Goal: Information Seeking & Learning: Find contact information

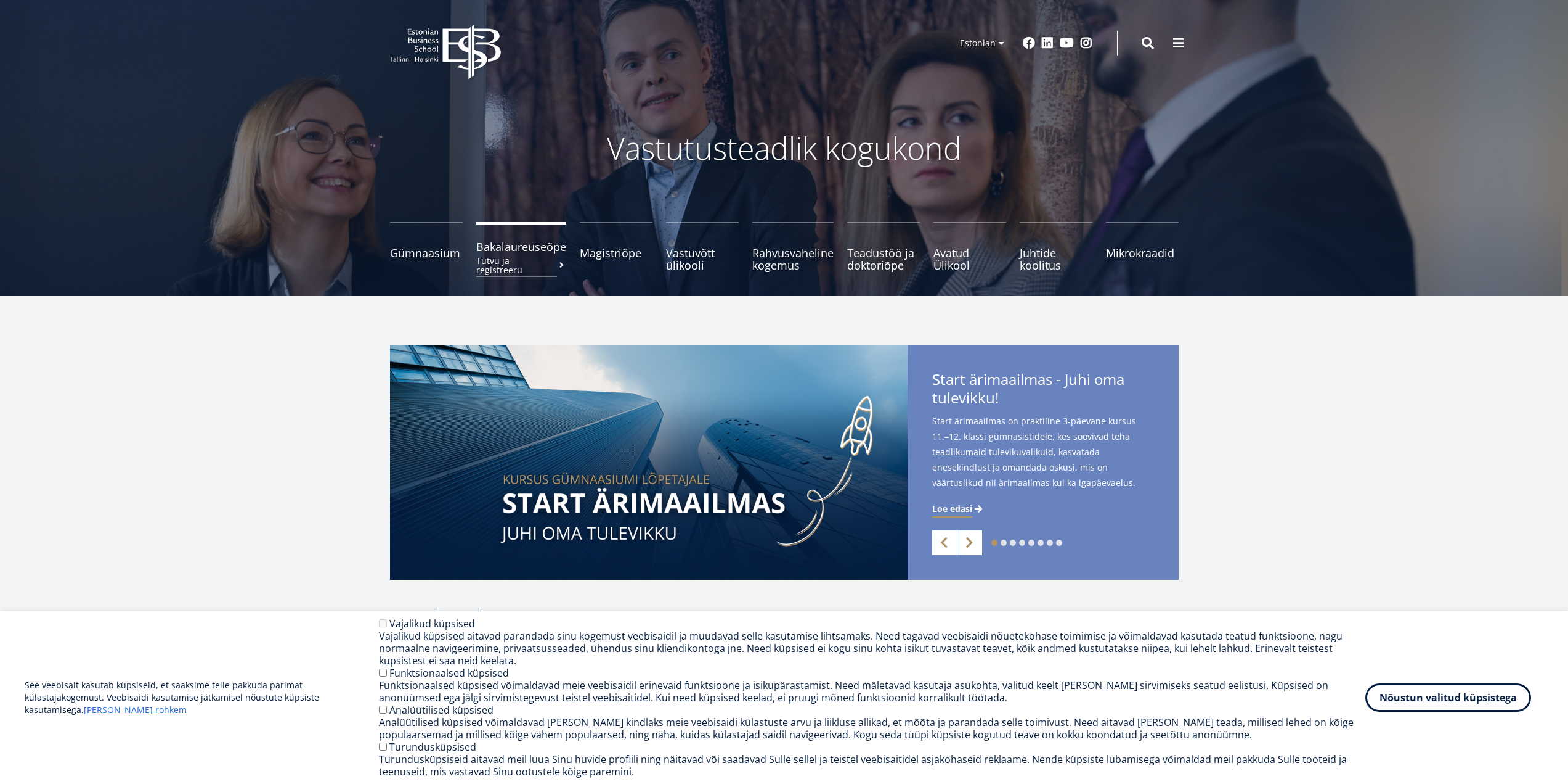
click at [543, 246] on span "Bakalaureuseõpe Tutvu ja registreeru" at bounding box center [521, 246] width 90 height 13
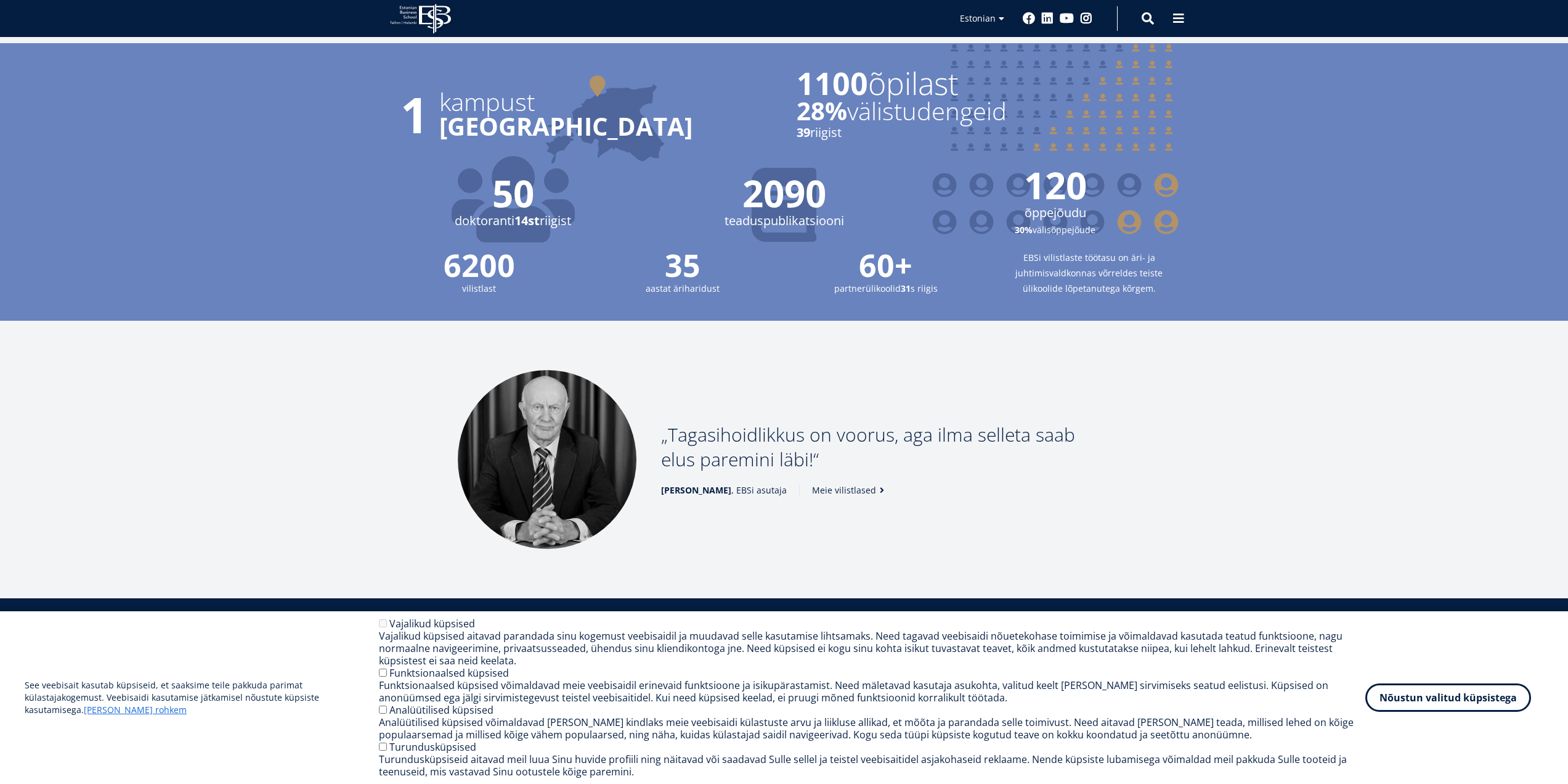
scroll to position [1479, 0]
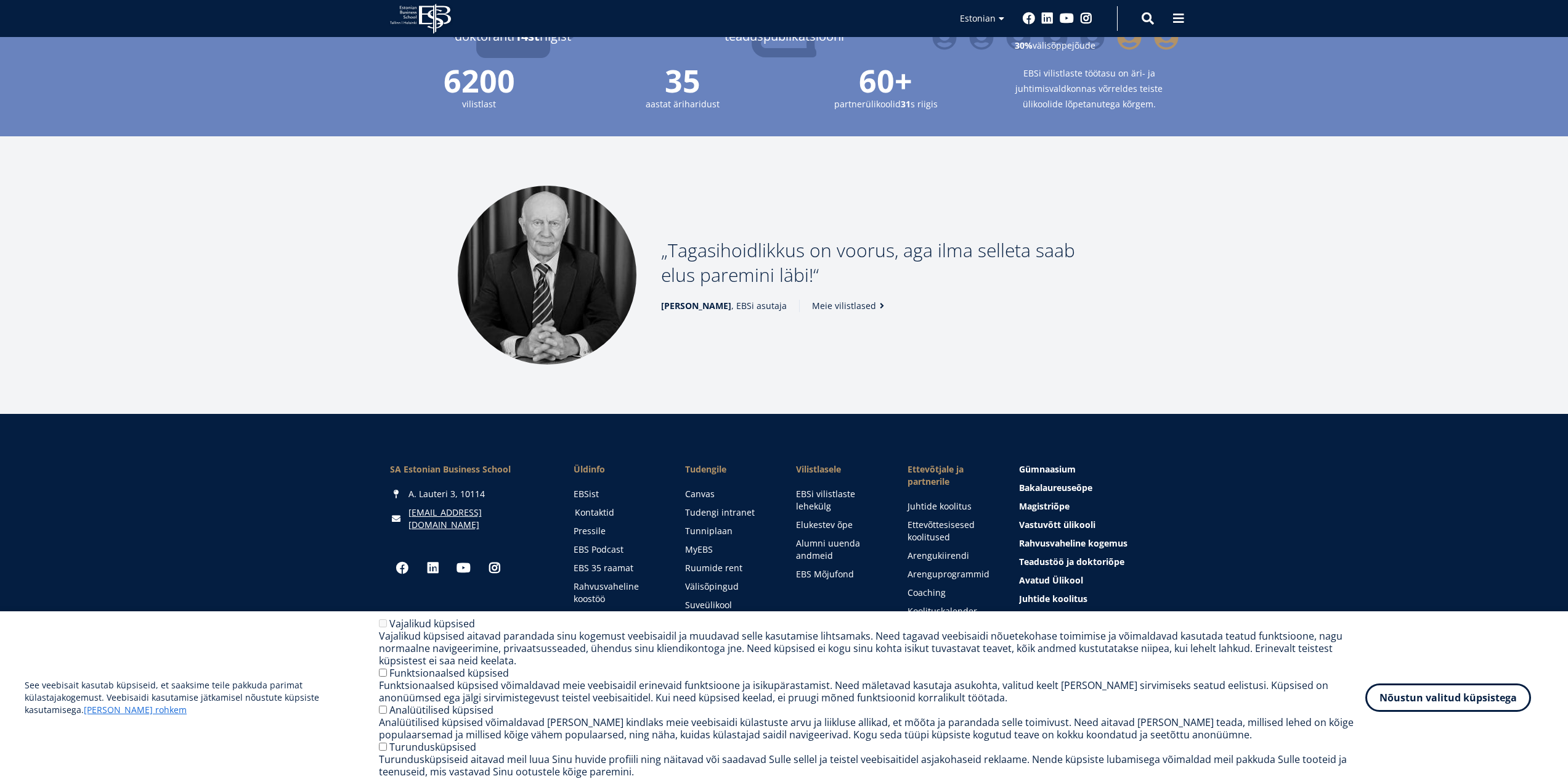
click at [613, 506] on link "Kontaktid" at bounding box center [619, 512] width 87 height 13
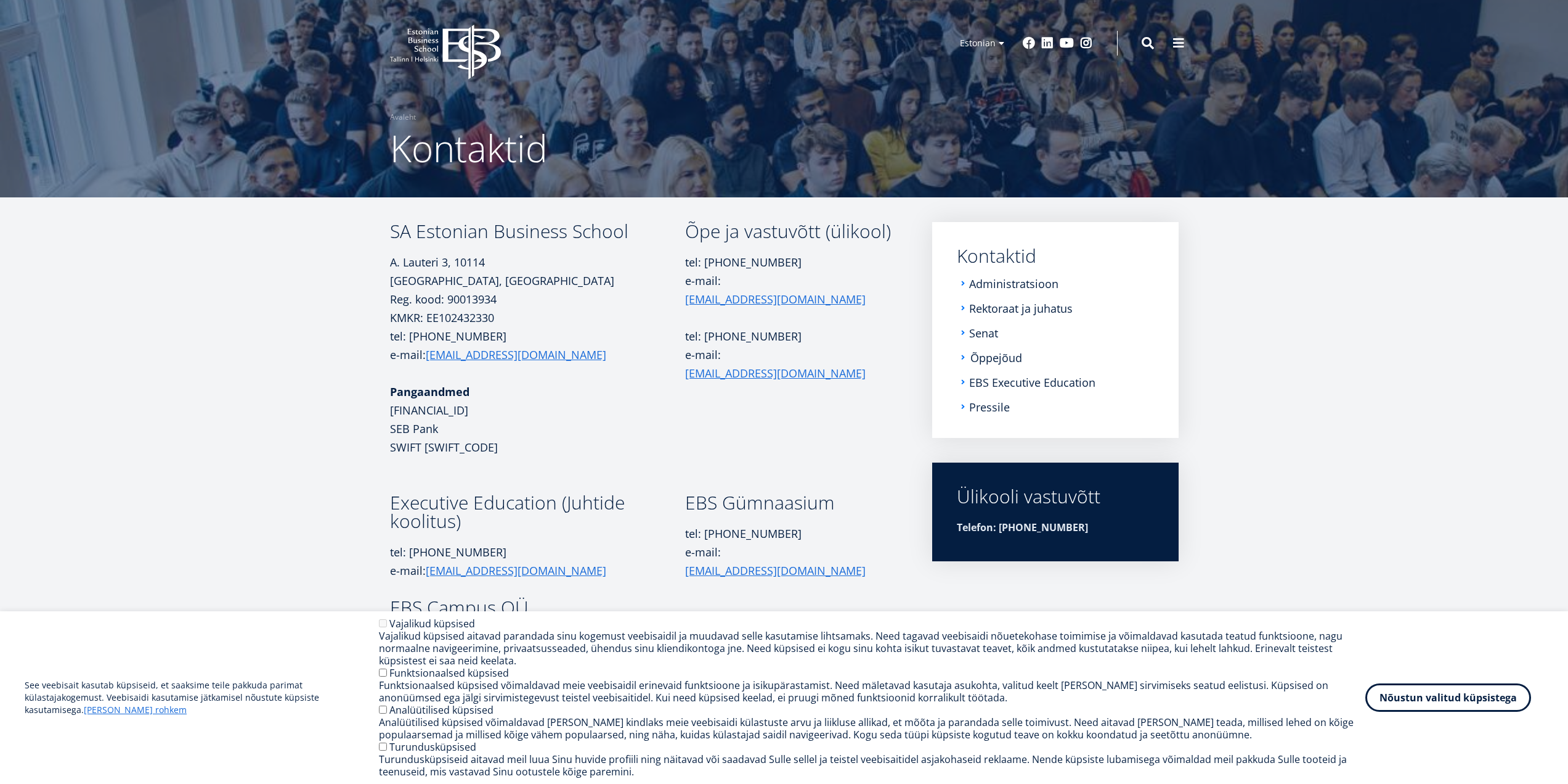
click at [1007, 356] on link "Õppejõud" at bounding box center [997, 357] width 52 height 13
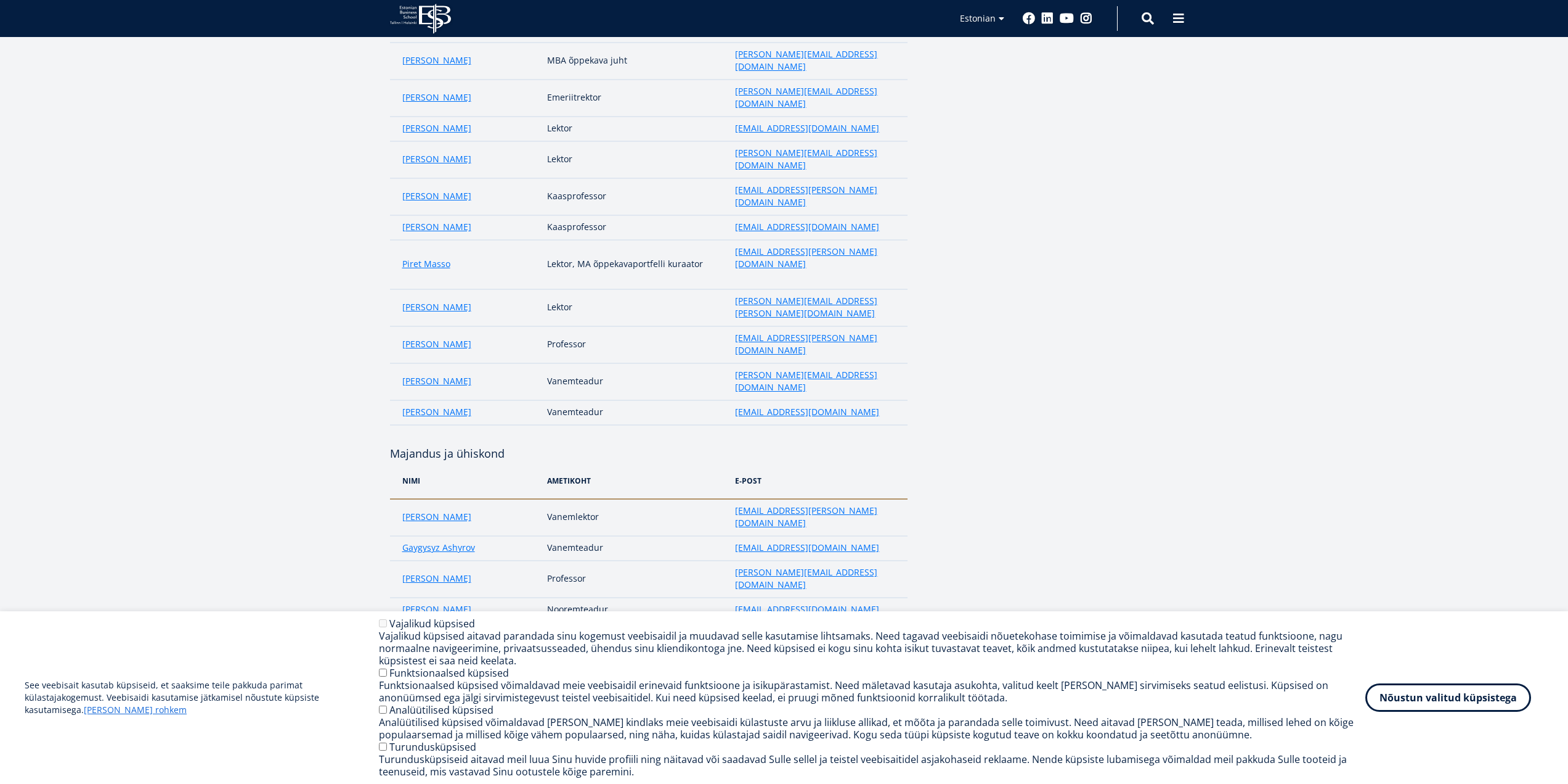
scroll to position [1171, 0]
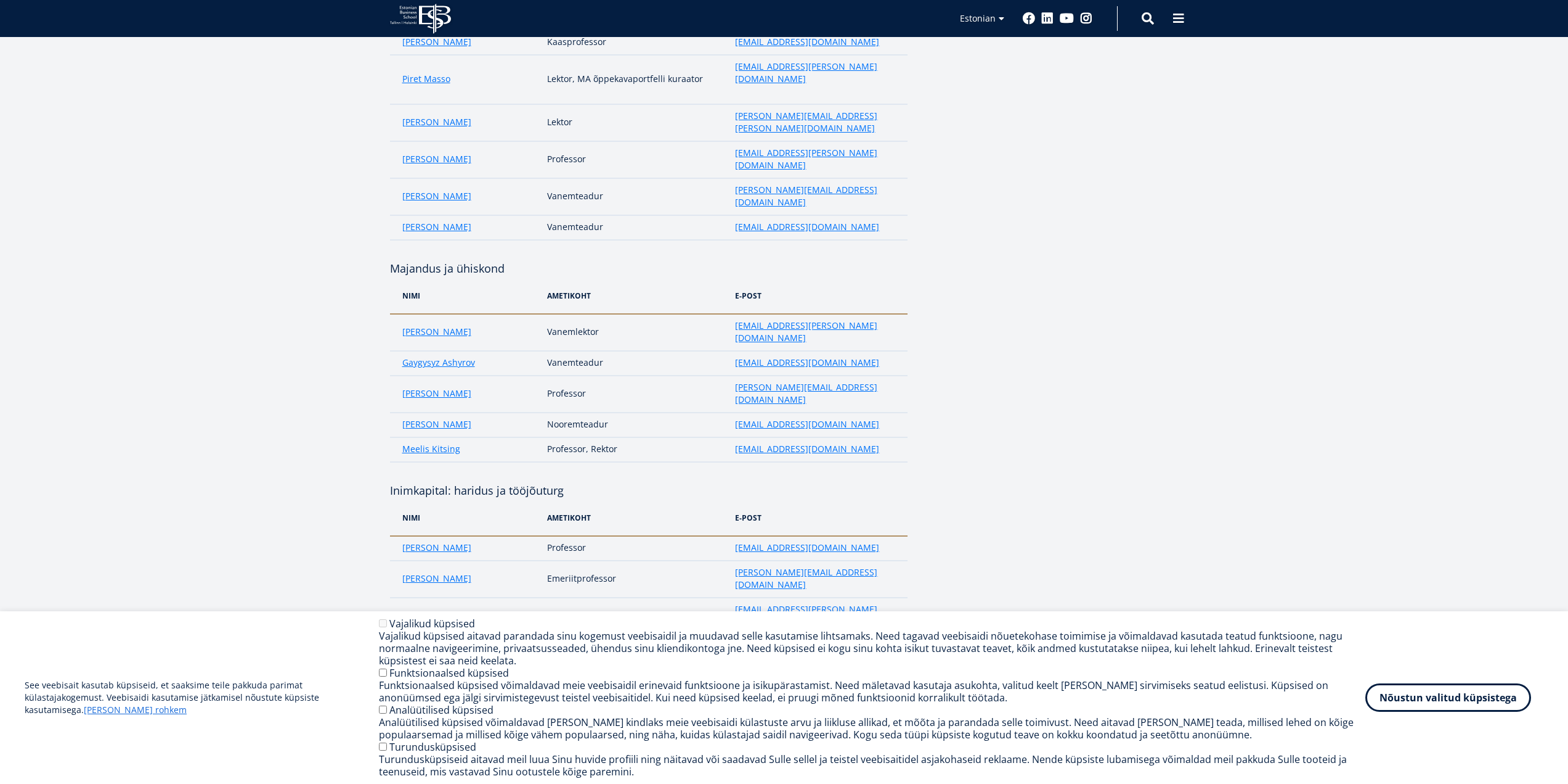
click at [427, 751] on link "Riina Koris" at bounding box center [437, 757] width 69 height 13
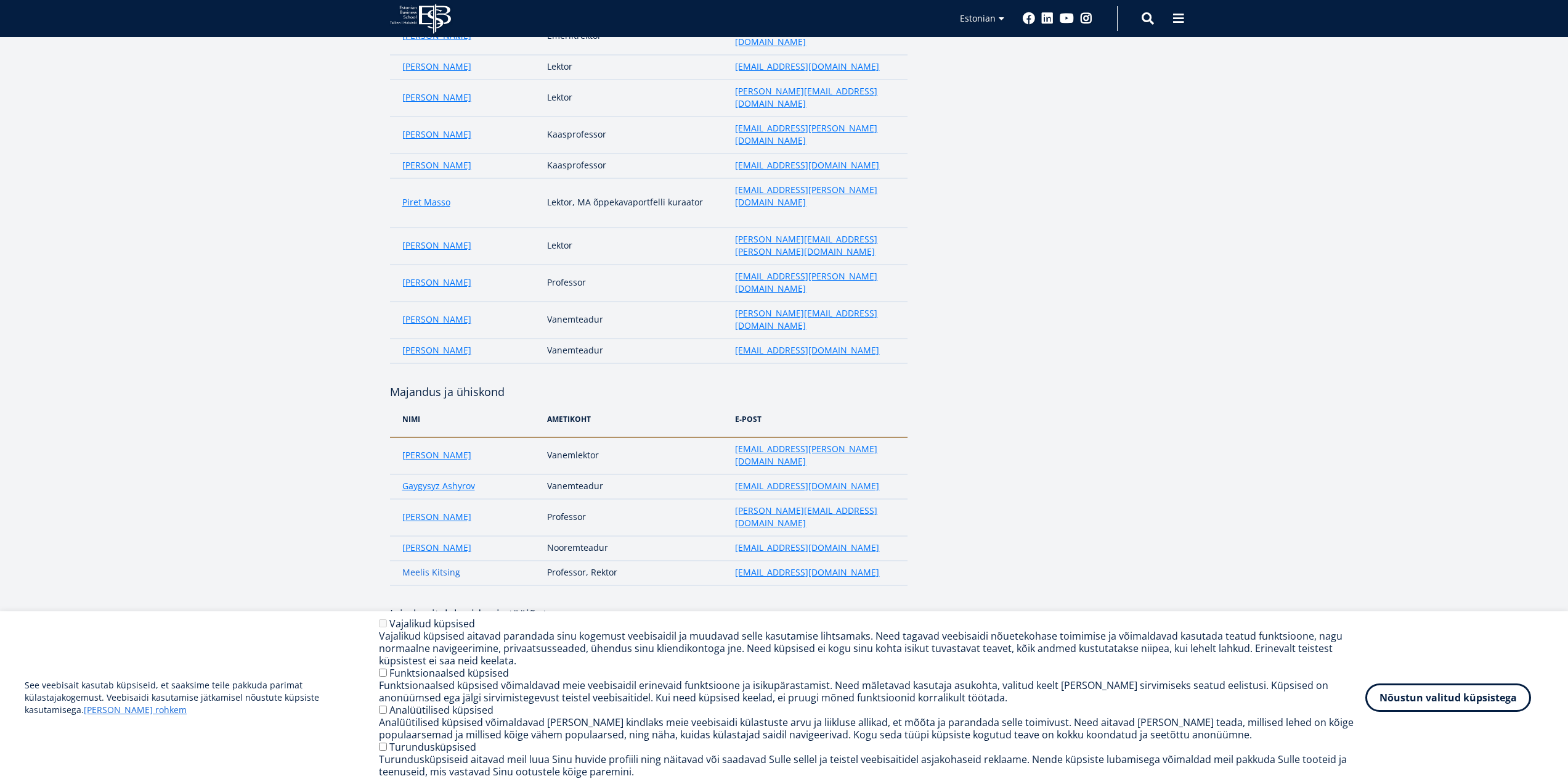
scroll to position [925, 0]
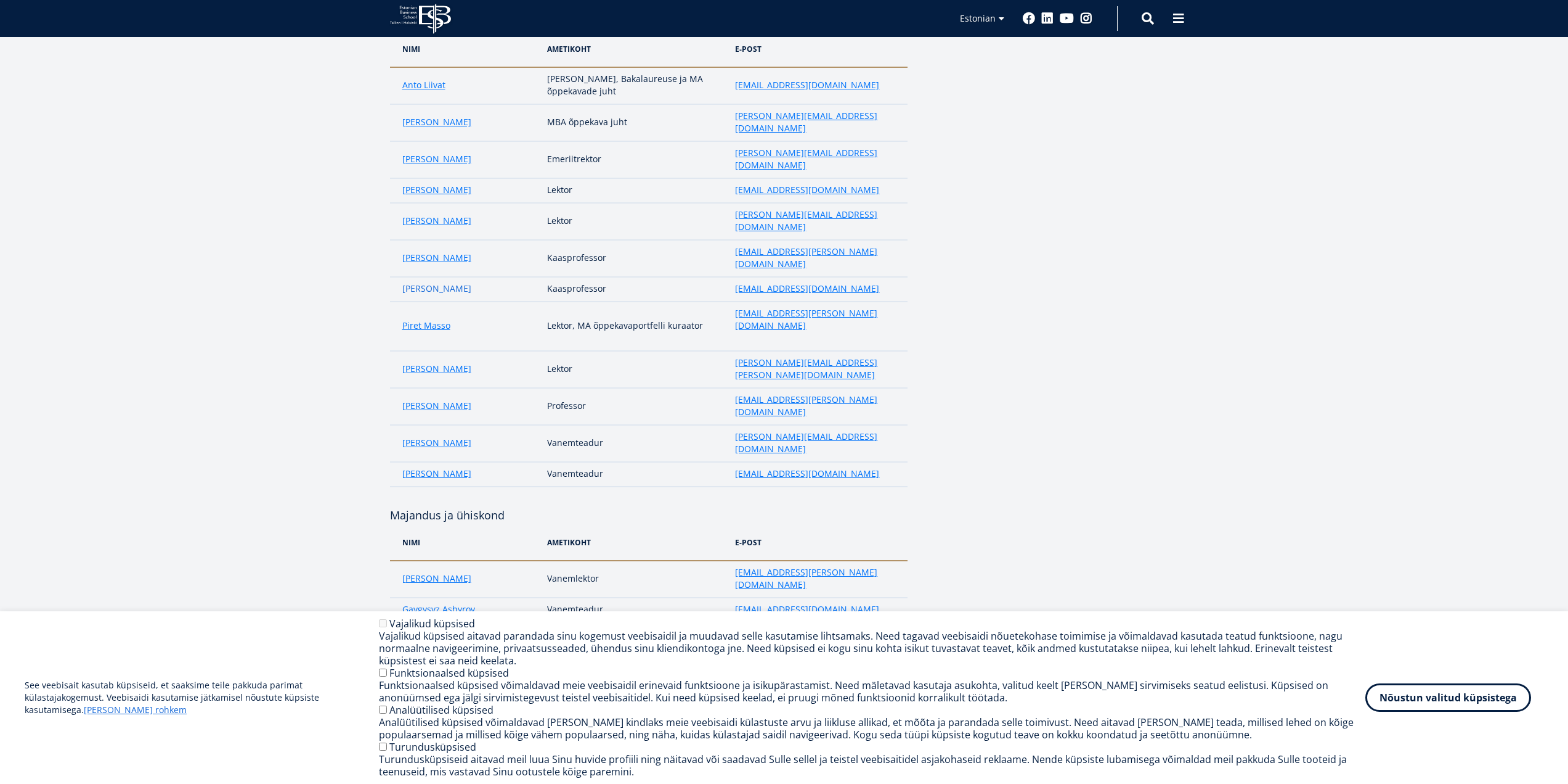
click at [444, 282] on link "[PERSON_NAME]" at bounding box center [437, 288] width 69 height 13
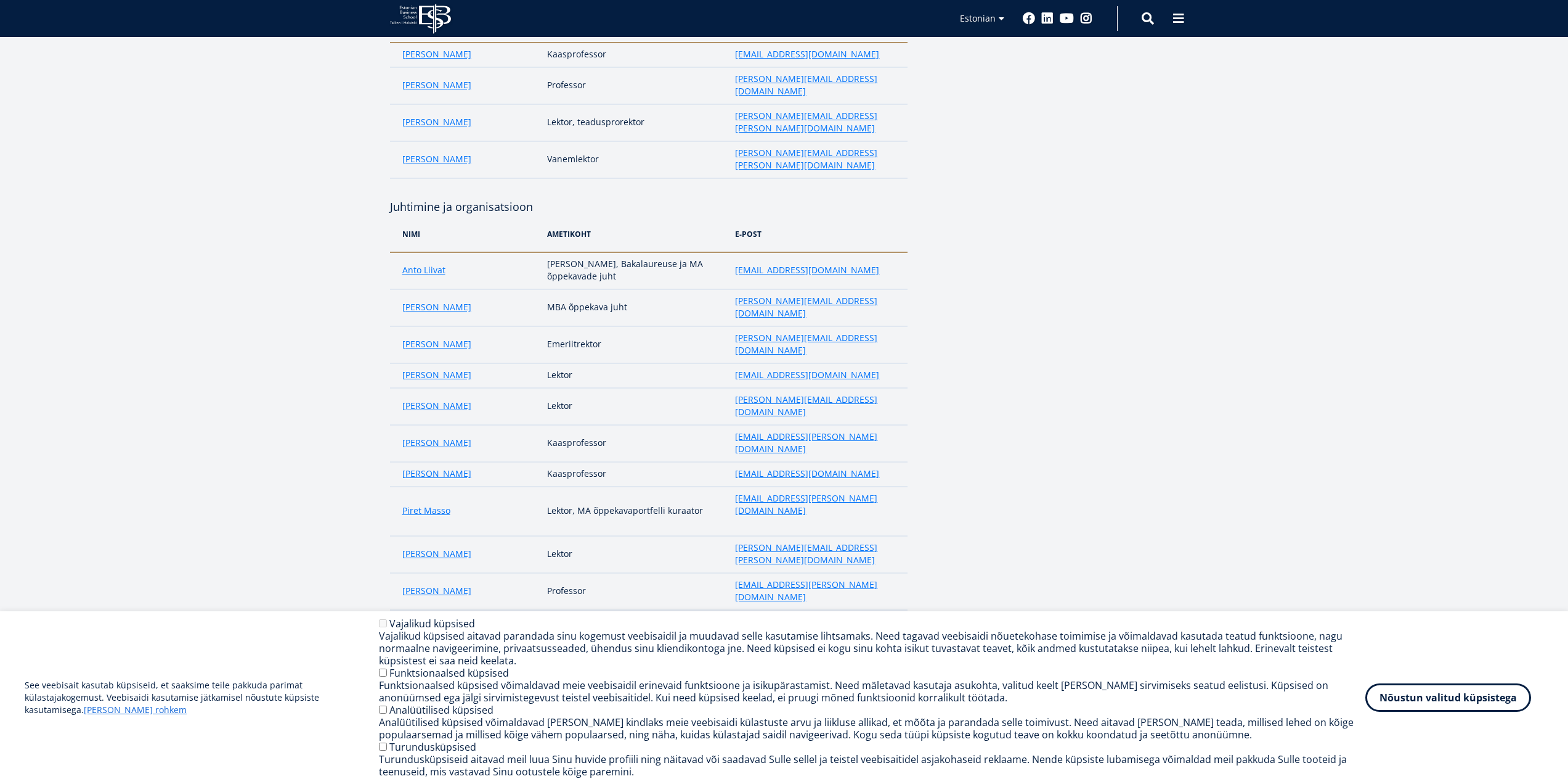
scroll to position [678, 0]
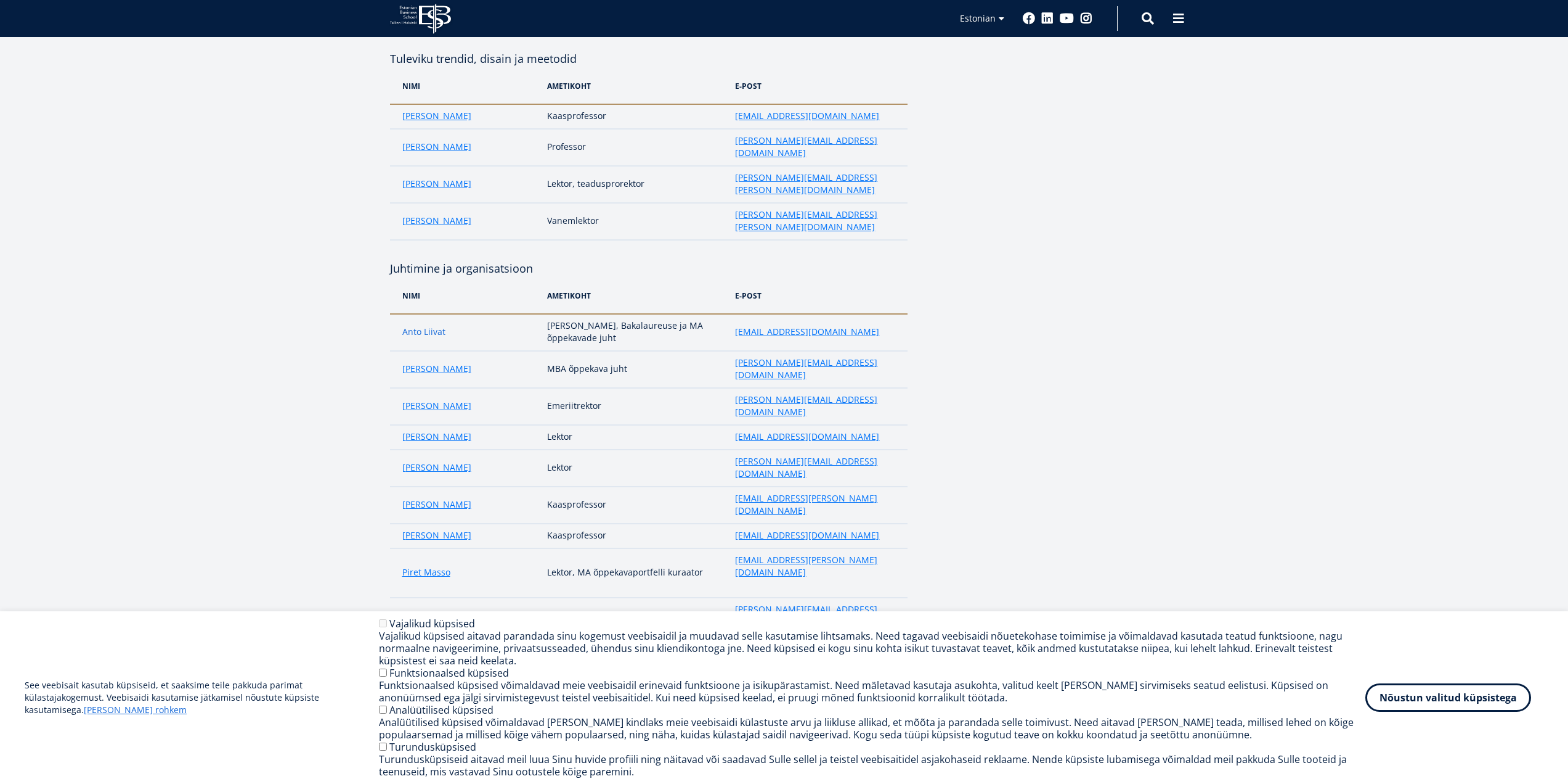
click at [419, 325] on link "Anto Liivat" at bounding box center [424, 331] width 43 height 13
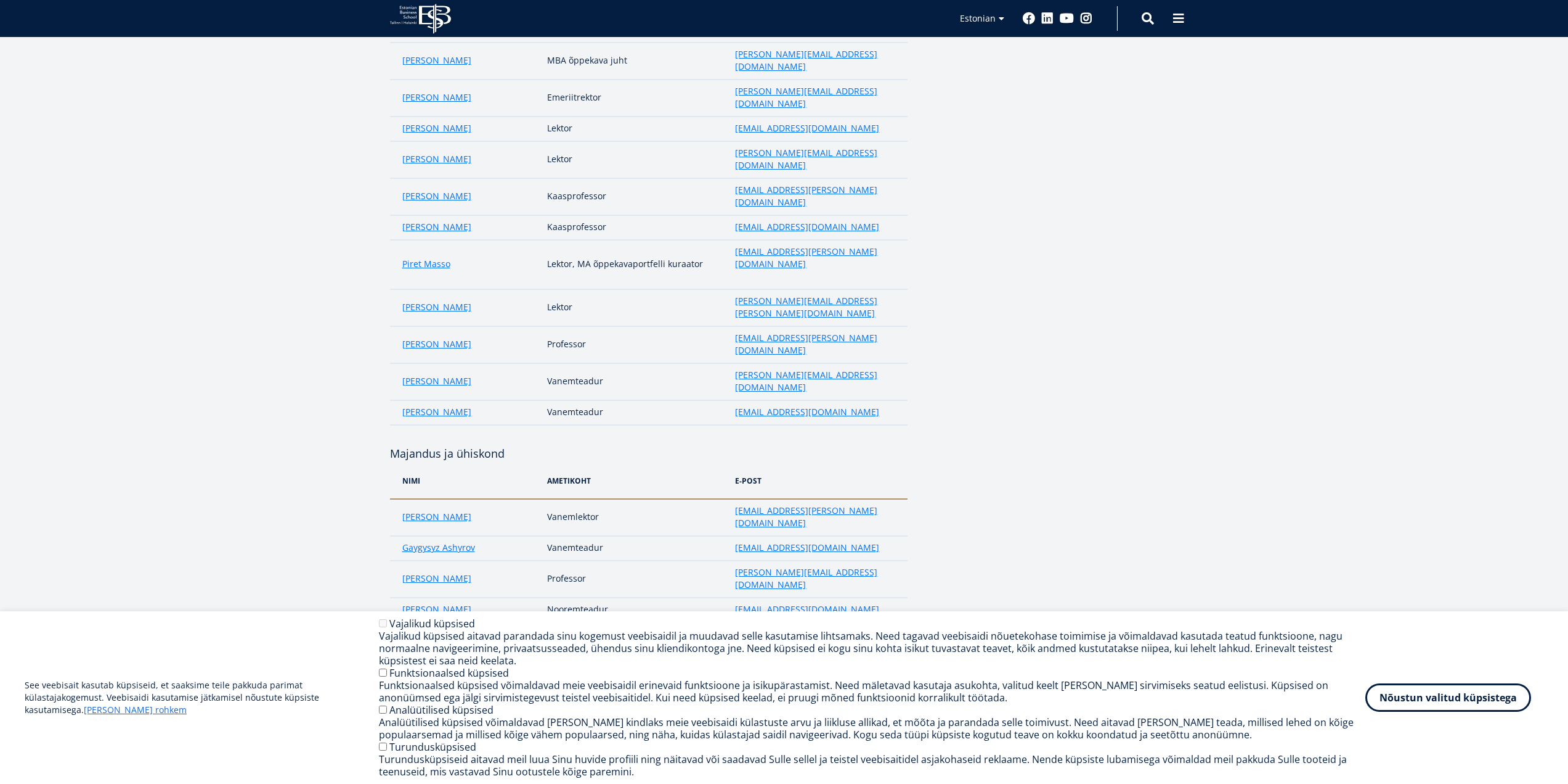
click at [426, 628] on link "Meelis Kitsing" at bounding box center [431, 633] width 58 height 13
click at [432, 726] on link "Kaire Põder" at bounding box center [437, 732] width 69 height 13
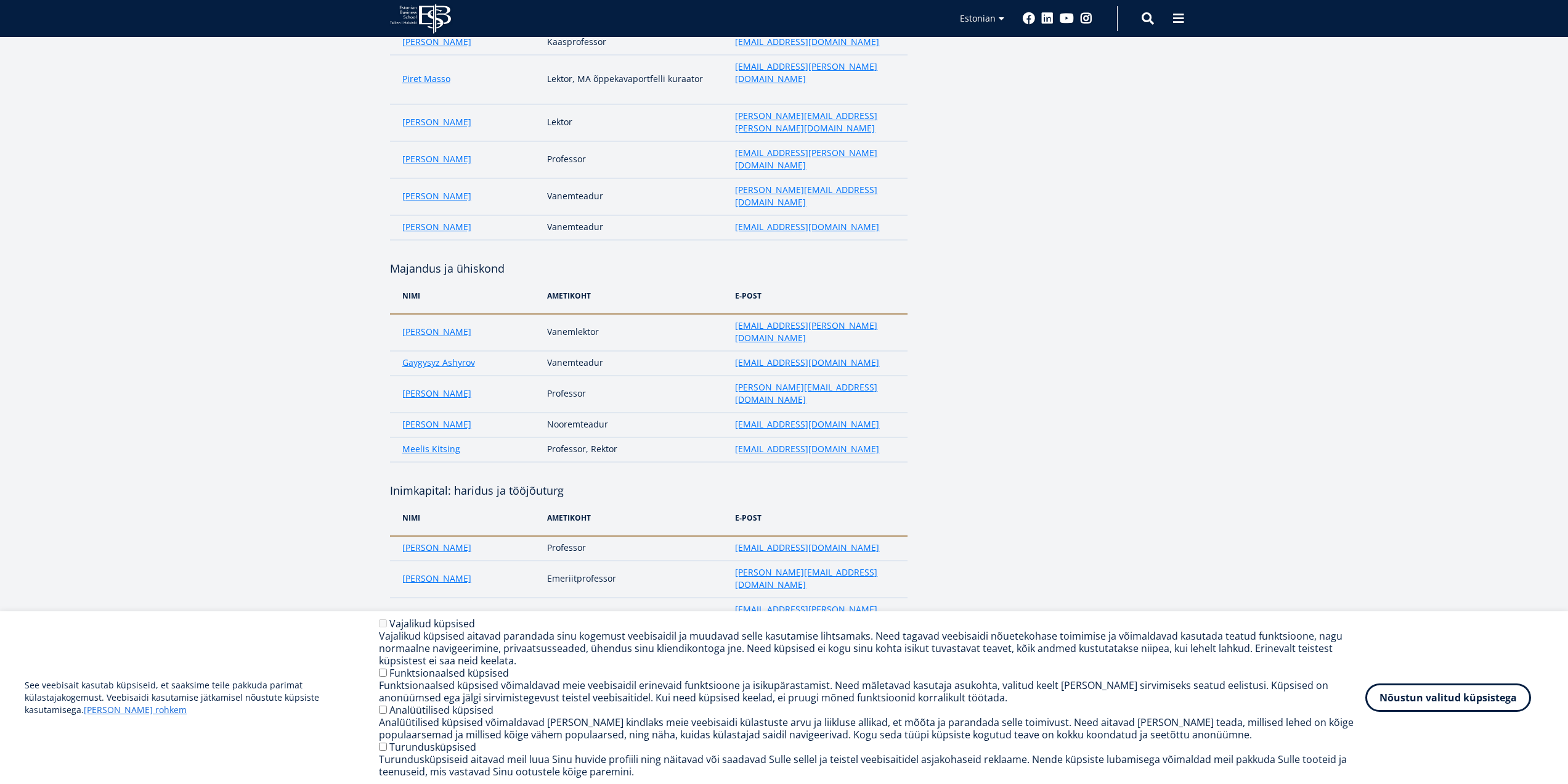
scroll to position [1233, 0]
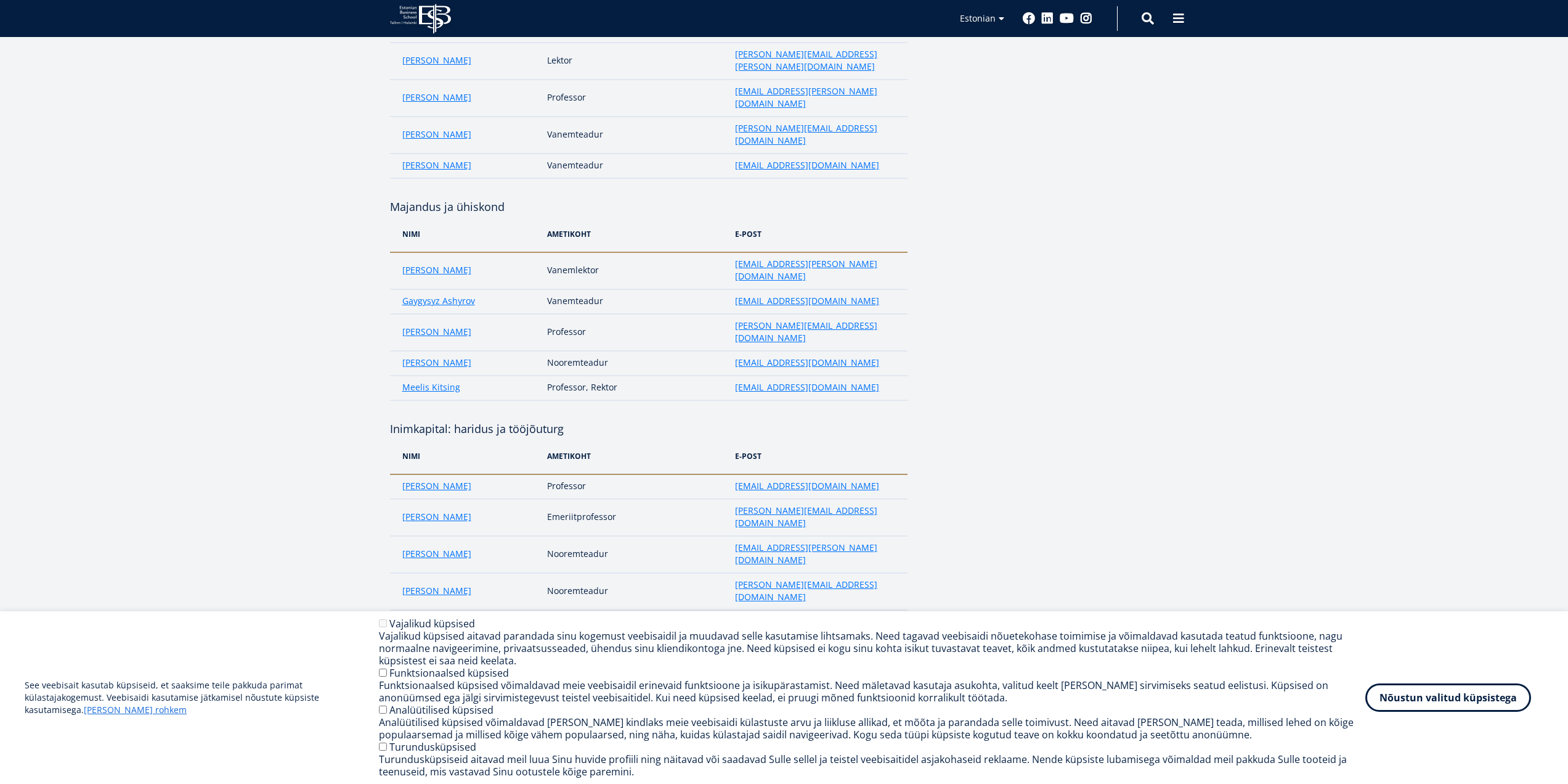
click at [446, 757] on link "Katri Kerem" at bounding box center [437, 763] width 69 height 13
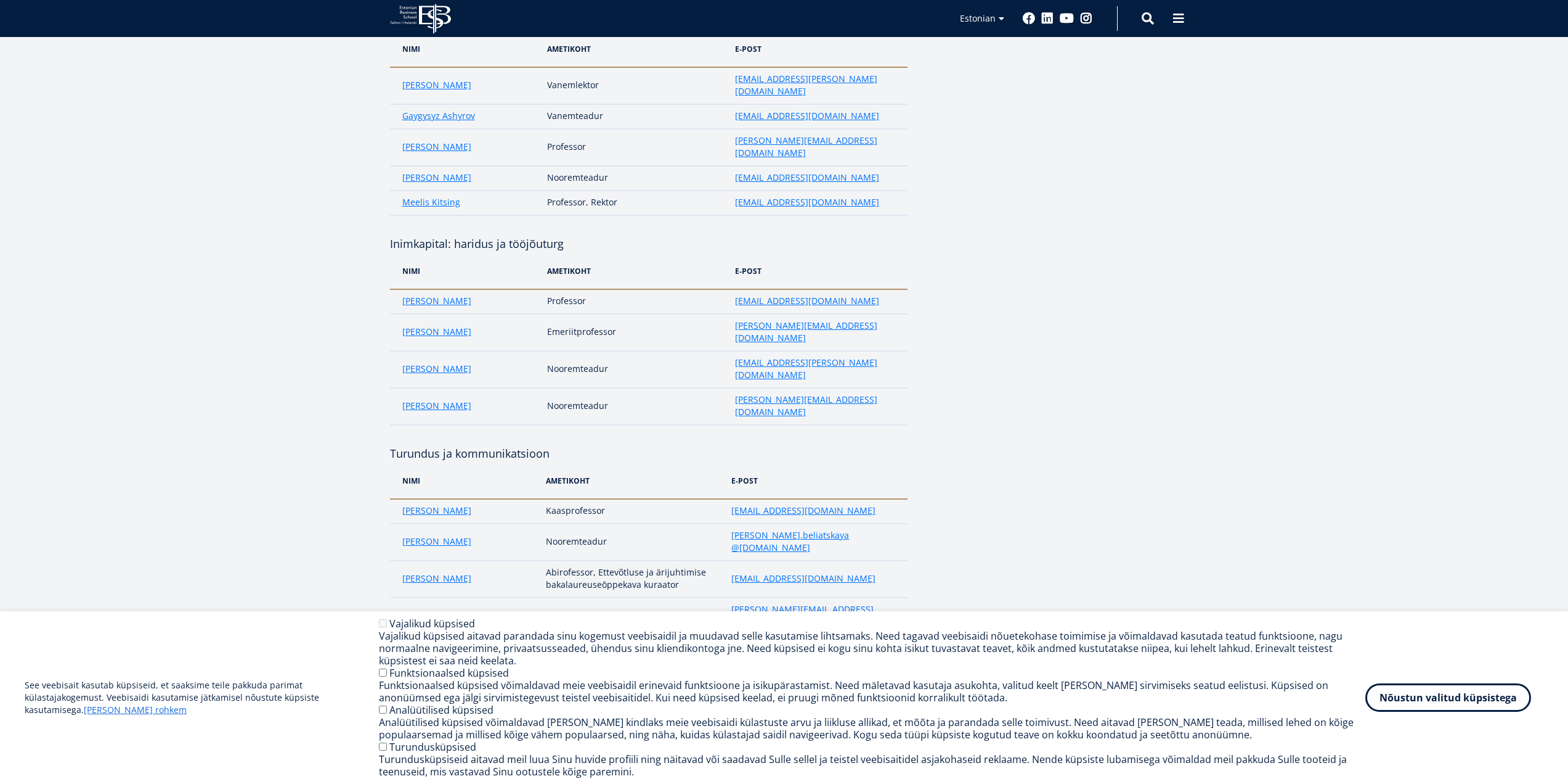
click at [427, 720] on link "Aet Toots" at bounding box center [422, 726] width 39 height 13
click at [430, 751] on link "Alar Kein" at bounding box center [437, 757] width 69 height 13
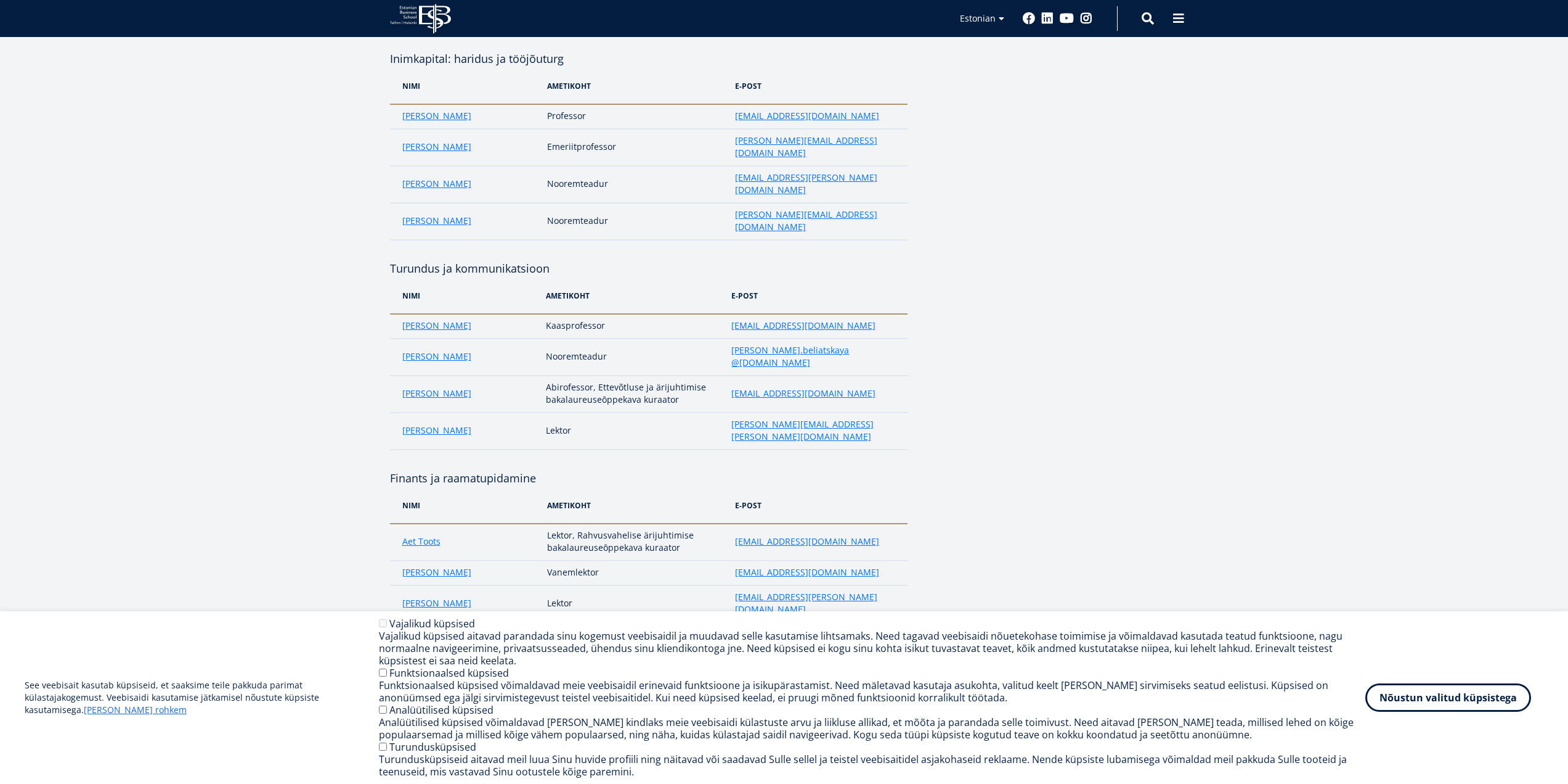
scroll to position [1726, 0]
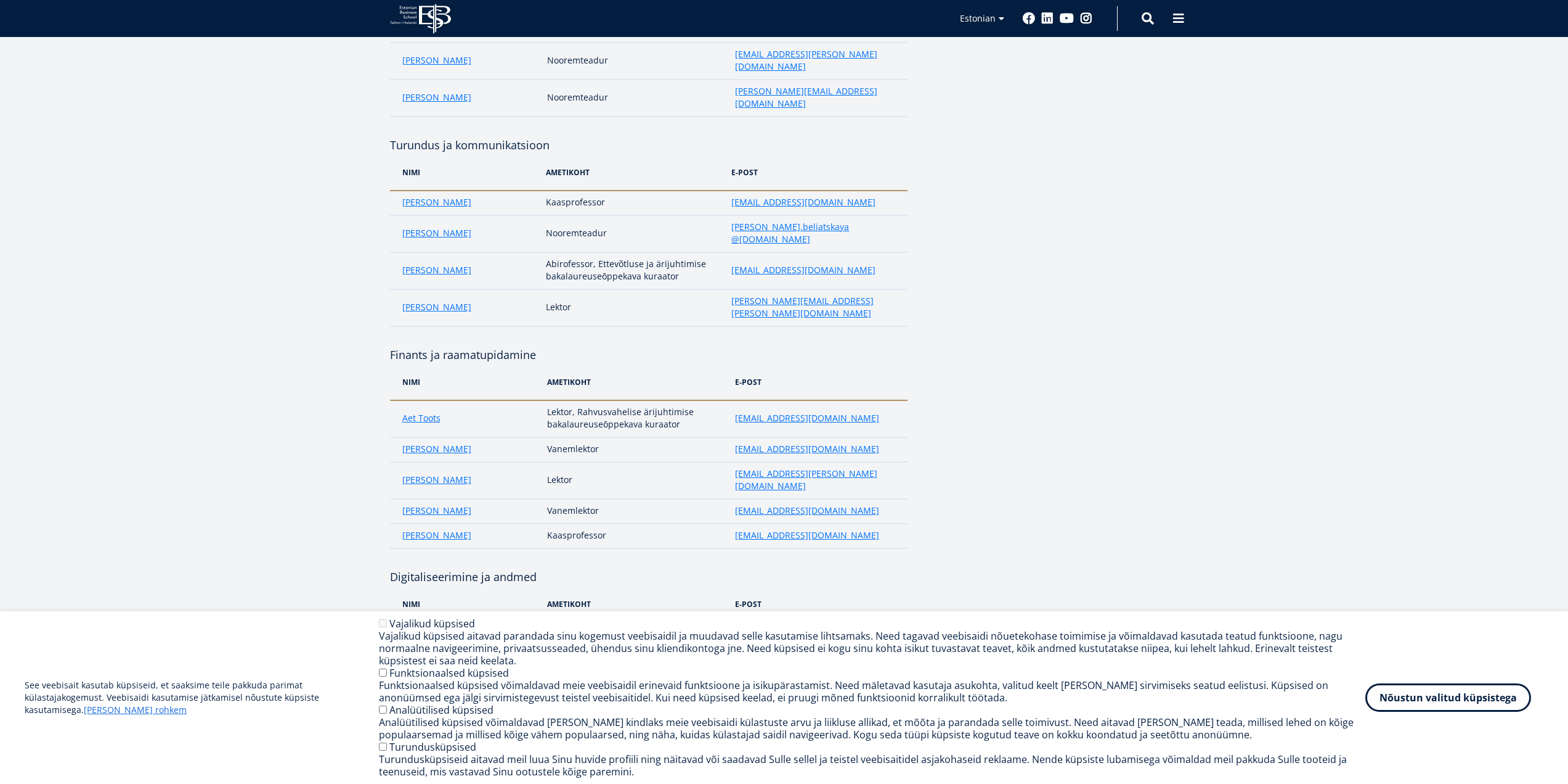
click at [442, 775] on link "Hardo Pajula" at bounding box center [437, 781] width 69 height 13
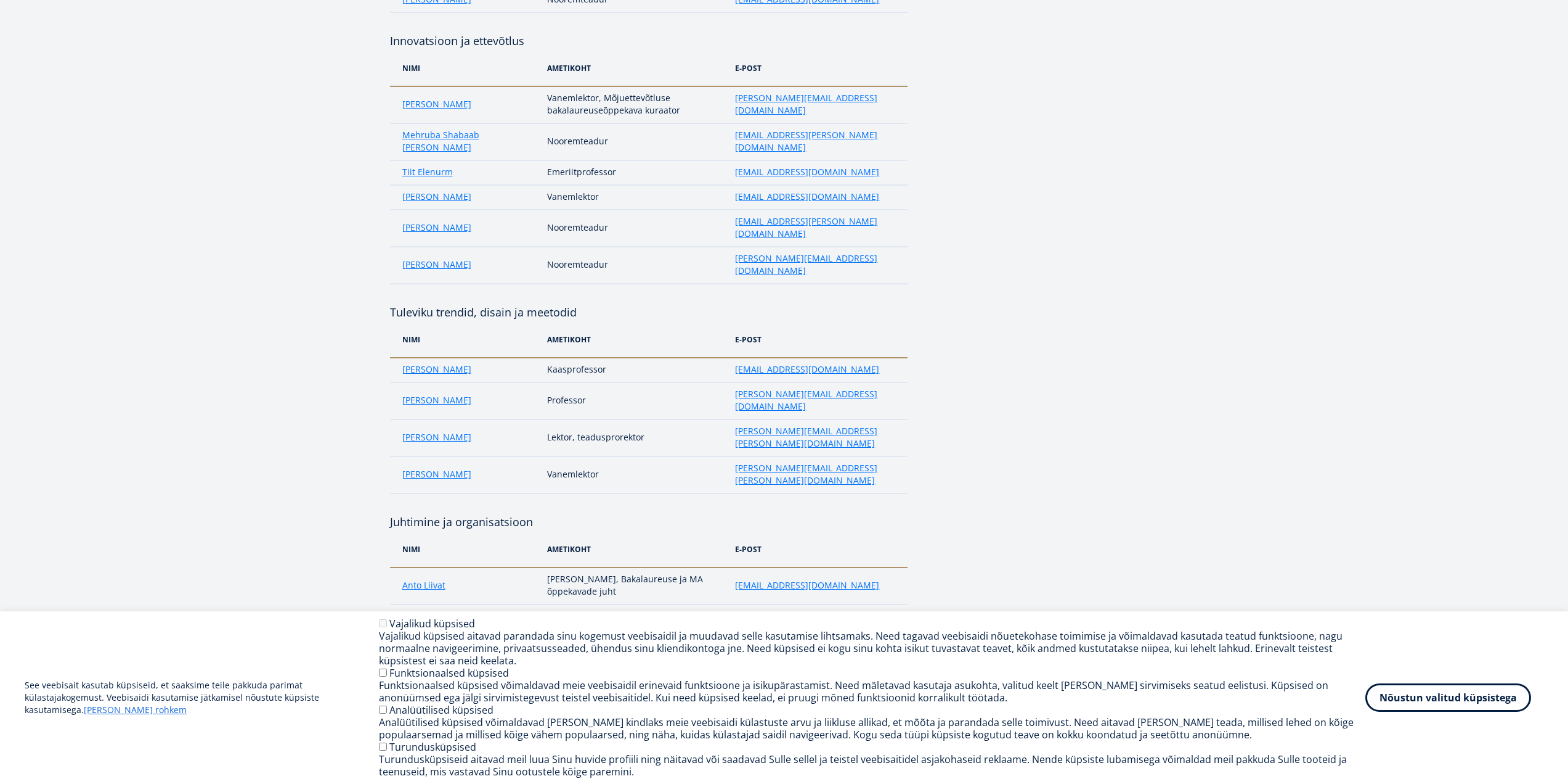
scroll to position [0, 0]
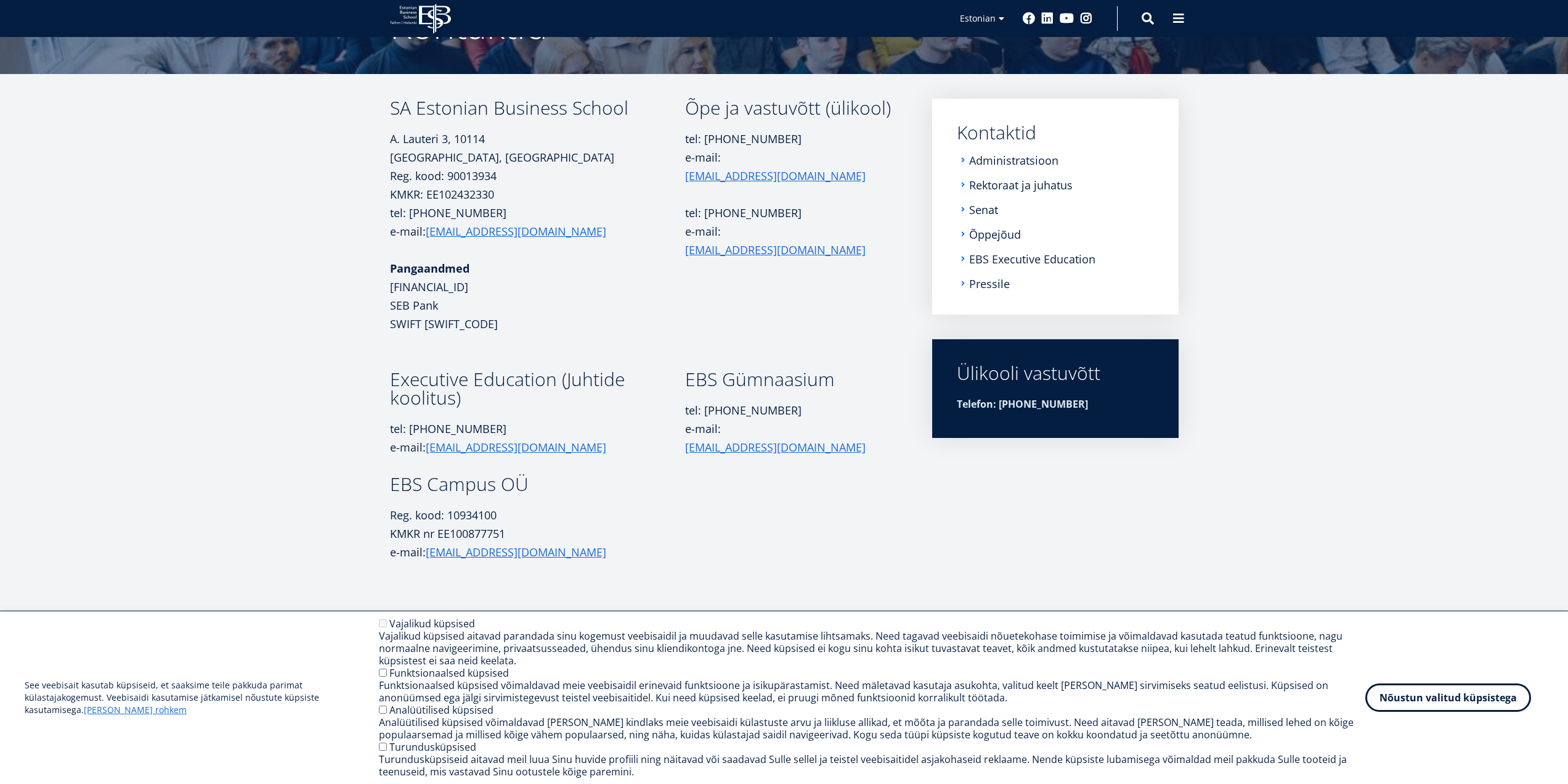
scroll to position [350, 0]
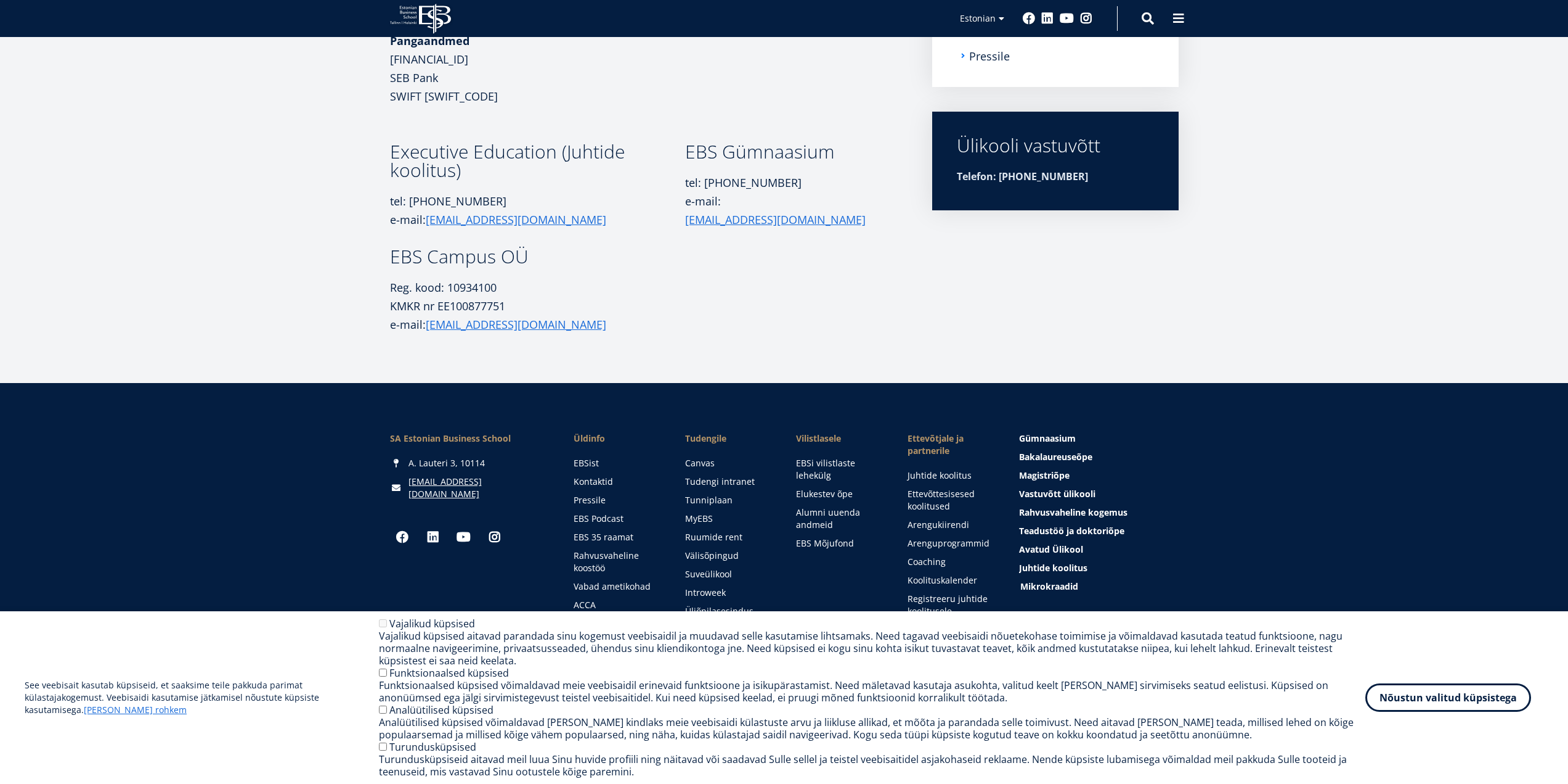
click at [1058, 586] on span "Mikrokraadid" at bounding box center [1049, 586] width 58 height 12
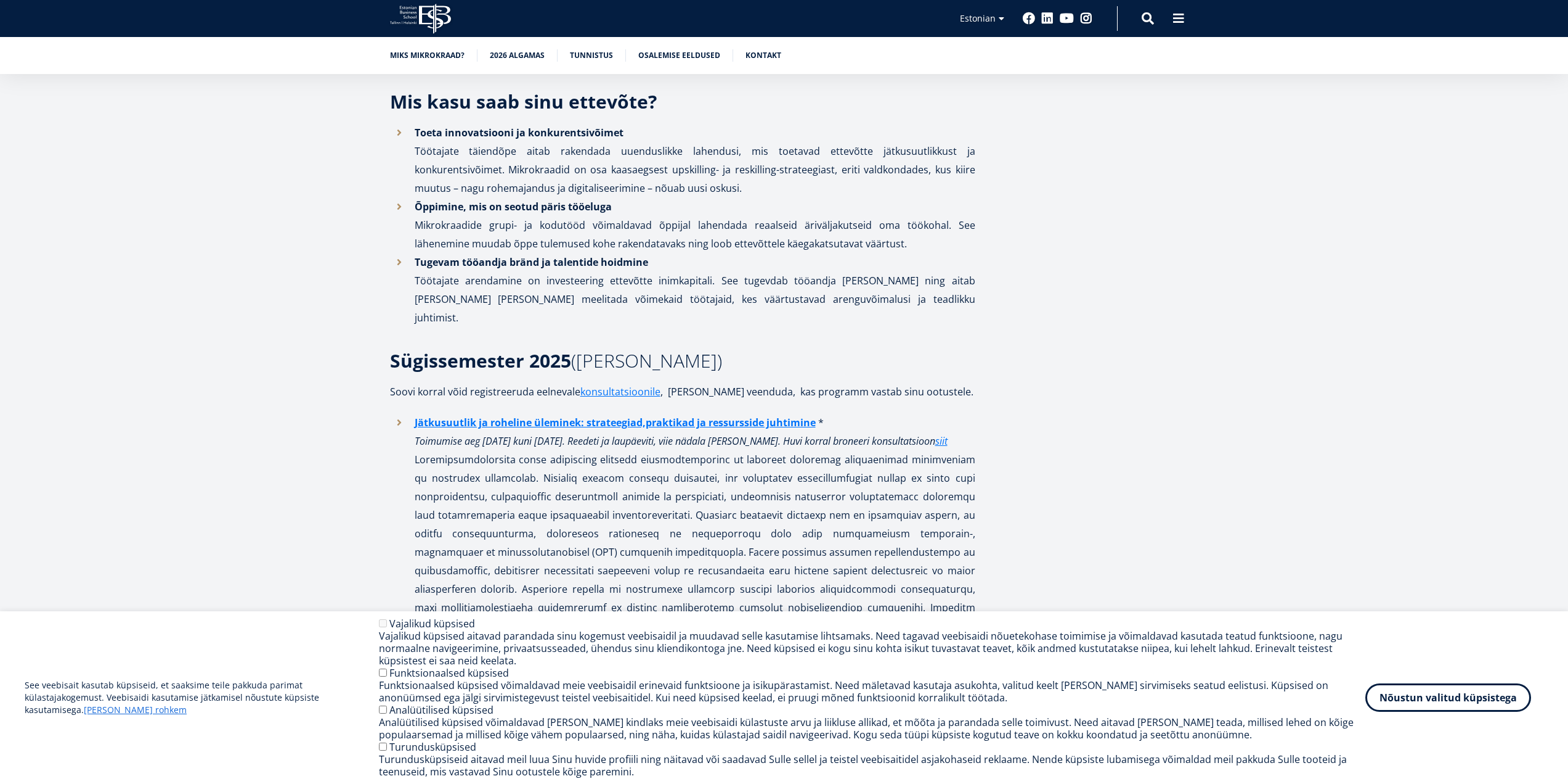
scroll to position [987, 0]
